Goal: Task Accomplishment & Management: Complete application form

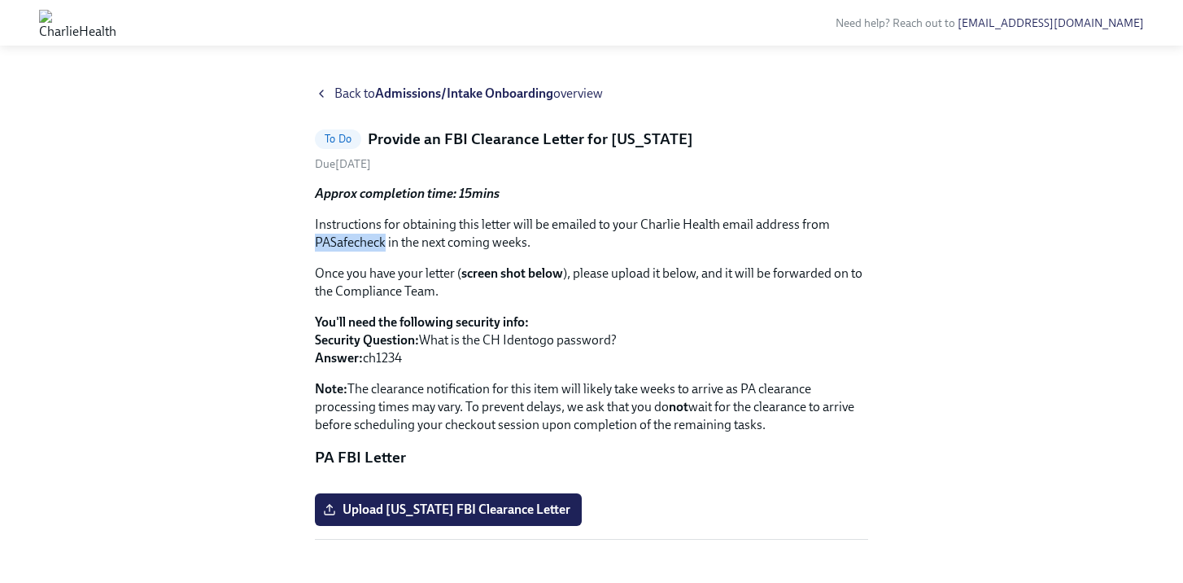
drag, startPoint x: 316, startPoint y: 239, endPoint x: 383, endPoint y: 247, distance: 67.9
click at [383, 247] on p "Instructions for obtaining this letter will be emailed to your Charlie Health e…" at bounding box center [591, 234] width 553 height 36
copy p "PASafecheck"
click at [567, 216] on p "Instructions for obtaining this letter will be emailed to your Charlie Health e…" at bounding box center [591, 234] width 553 height 36
drag, startPoint x: 367, startPoint y: 360, endPoint x: 404, endPoint y: 357, distance: 37.5
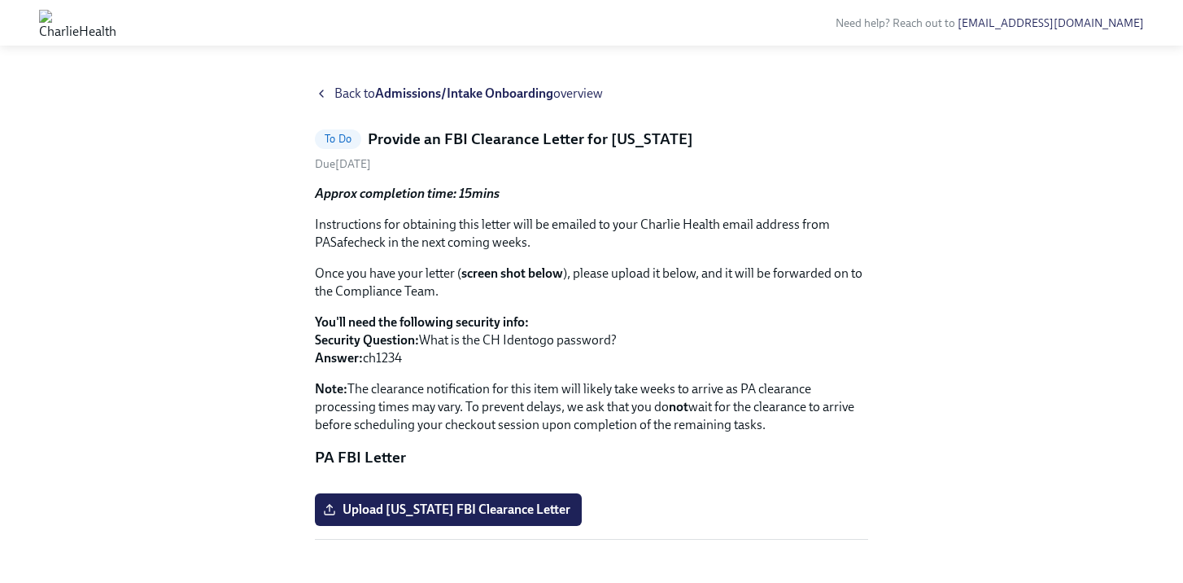
click at [404, 358] on p "You'll need the following security info: Security Question: What is the CH Iden…" at bounding box center [591, 340] width 553 height 54
copy p "ch1234"
click at [634, 245] on p "Instructions for obtaining this letter will be emailed to your Charlie Health e…" at bounding box center [591, 234] width 553 height 36
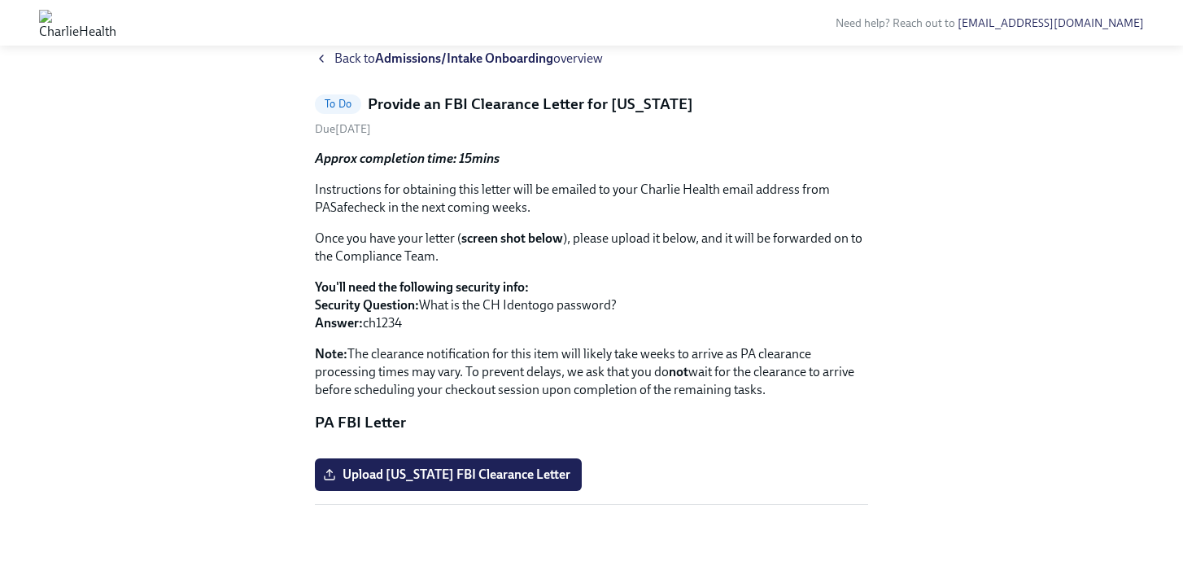
scroll to position [174, 0]
click at [505, 483] on span "Upload [US_STATE] FBI Clearance Letter" at bounding box center [448, 474] width 244 height 16
click at [0, 0] on input "Upload [US_STATE] FBI Clearance Letter" at bounding box center [0, 0] width 0 height 0
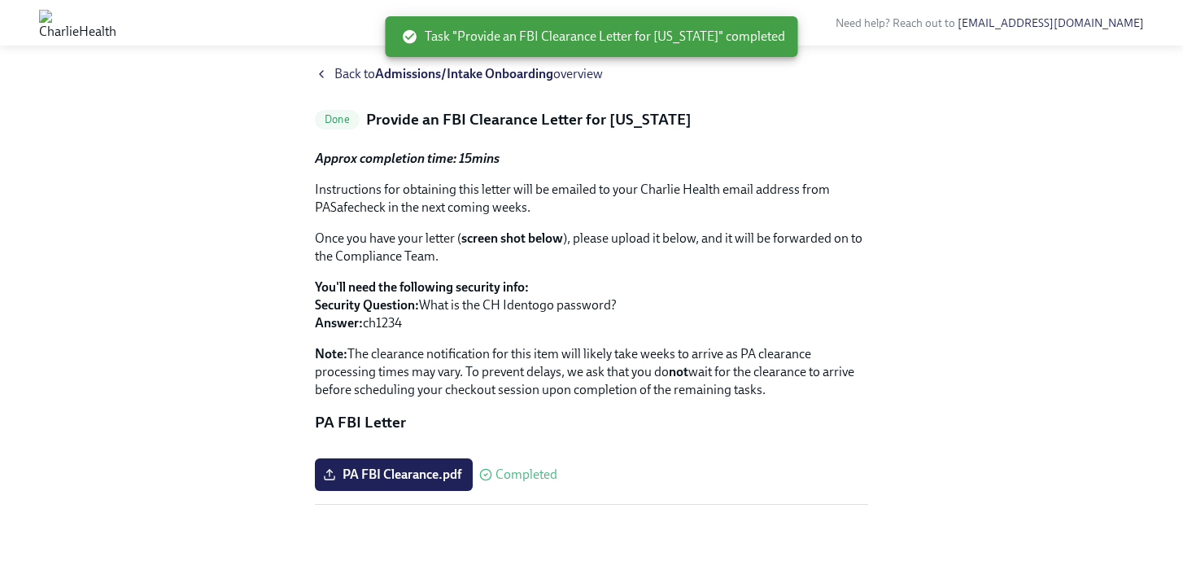
scroll to position [0, 0]
